Goal: Book appointment/travel/reservation

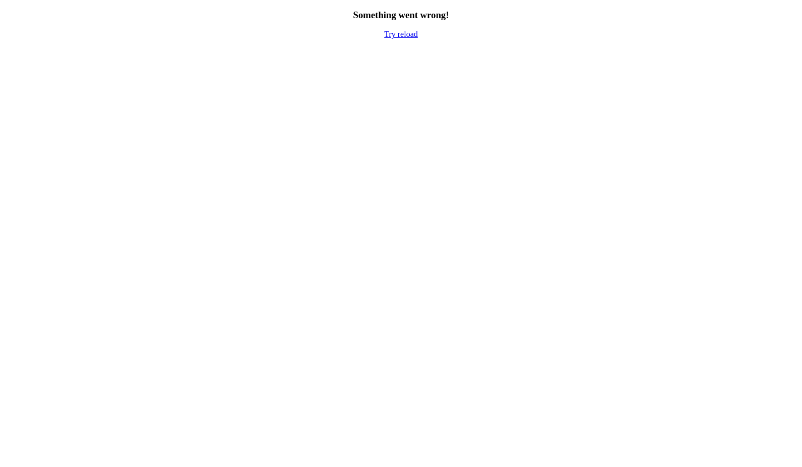
click at [402, 36] on link "Try reload" at bounding box center [401, 34] width 34 height 9
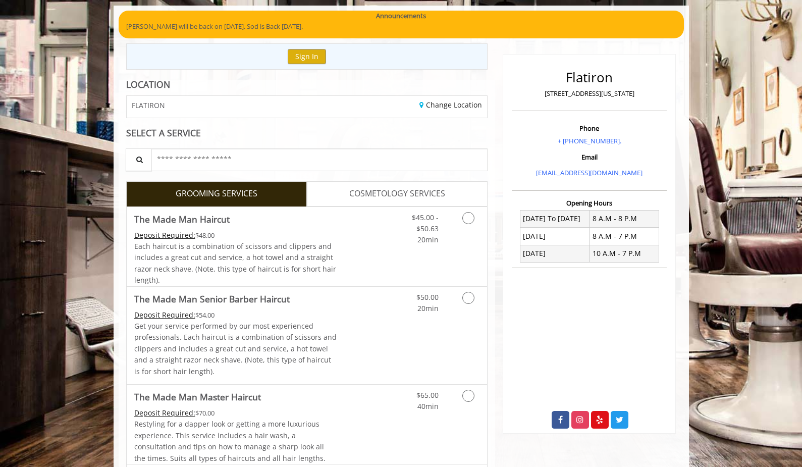
scroll to position [75, 0]
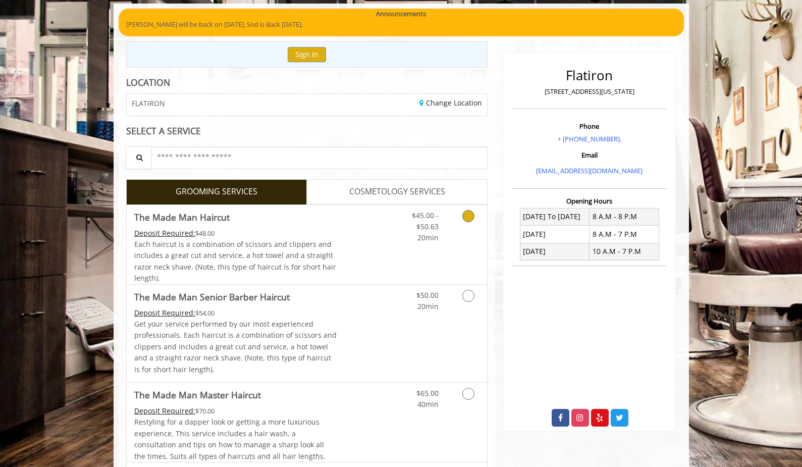
click at [357, 238] on link "Discounted Price" at bounding box center [367, 244] width 60 height 79
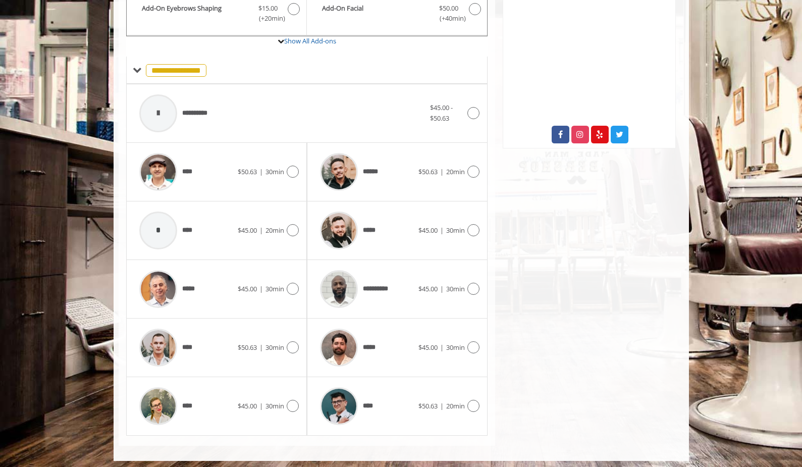
scroll to position [358, 0]
click at [221, 333] on div "****" at bounding box center [185, 348] width 103 height 48
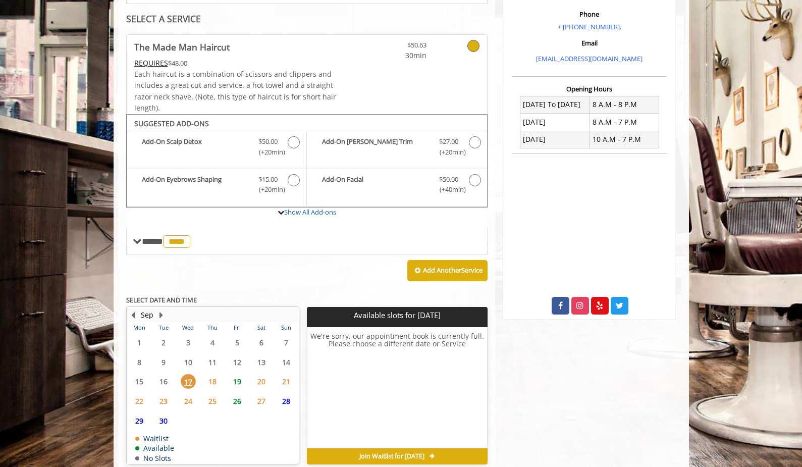
scroll to position [187, 0]
click at [235, 378] on span "19" at bounding box center [237, 381] width 15 height 15
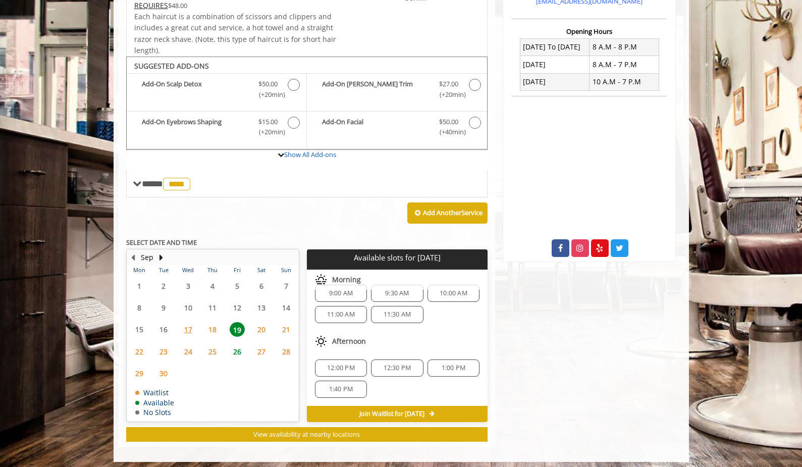
scroll to position [244, 0]
